Goal: Navigation & Orientation: Go to known website

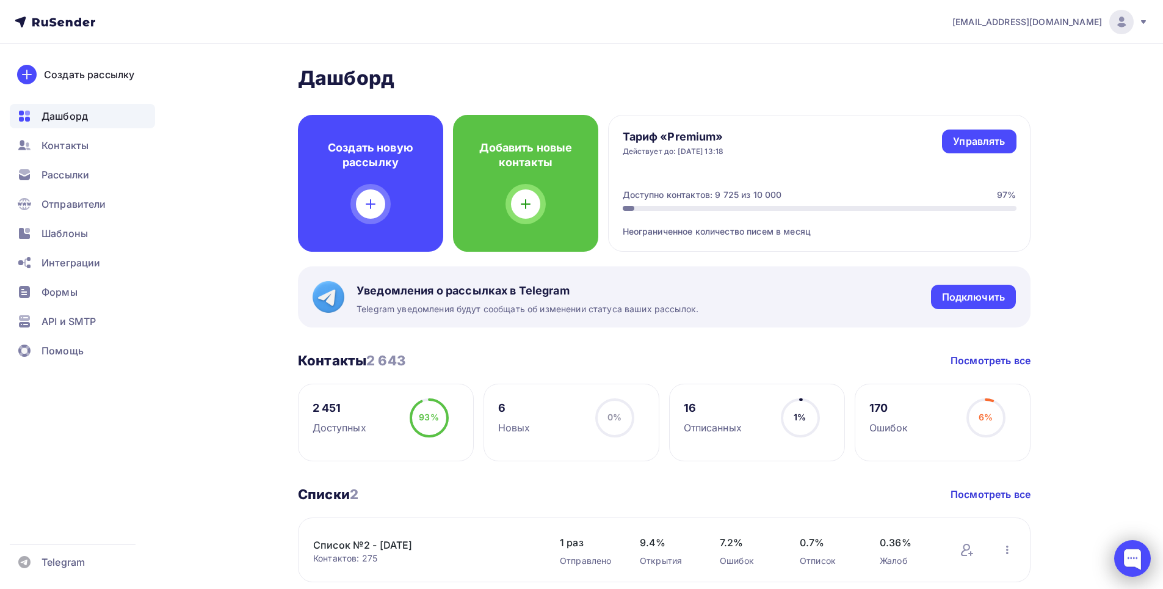
click at [1146, 551] on div at bounding box center [1132, 558] width 37 height 37
click at [1127, 552] on div at bounding box center [1132, 558] width 37 height 37
